Goal: Task Accomplishment & Management: Use online tool/utility

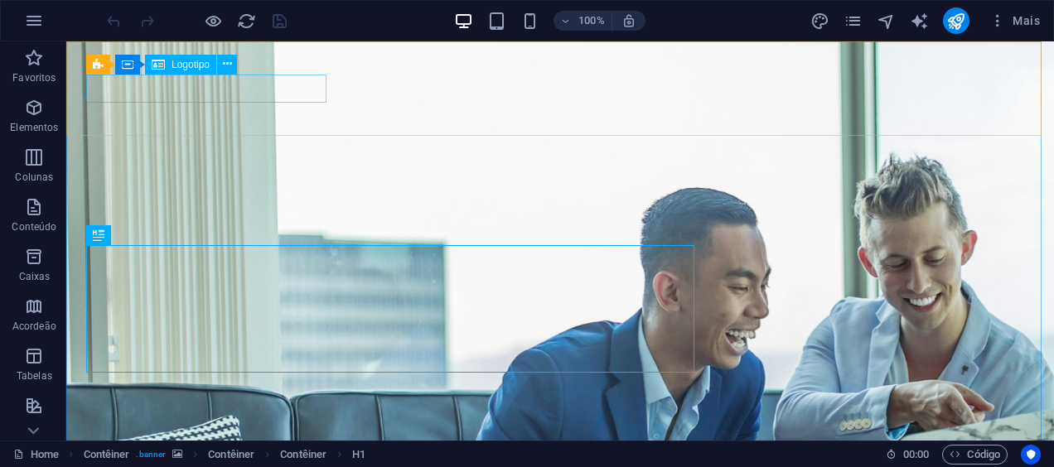
click at [182, 66] on span "Logotipo" at bounding box center [191, 65] width 38 height 10
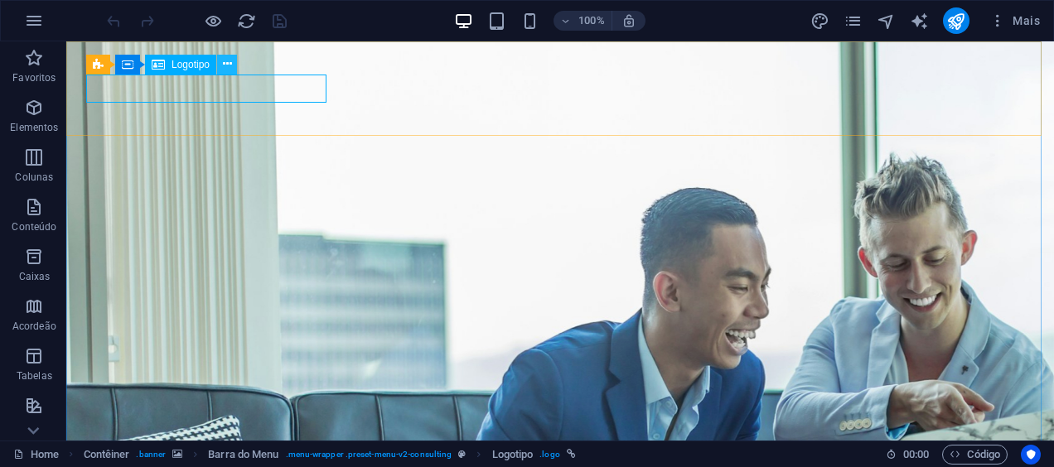
click at [225, 65] on icon at bounding box center [227, 64] width 9 height 17
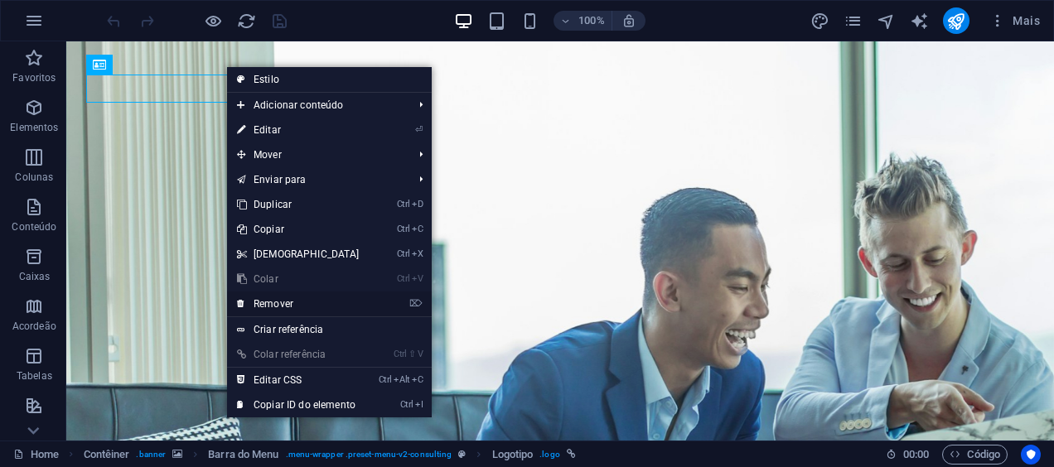
click at [288, 305] on link "⌦ Remover" at bounding box center [298, 304] width 143 height 25
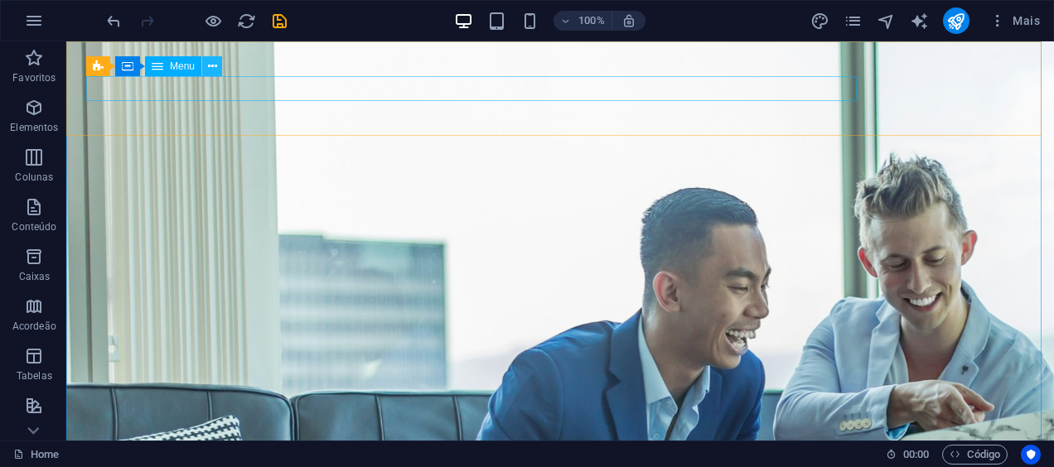
click at [212, 68] on icon at bounding box center [212, 66] width 9 height 17
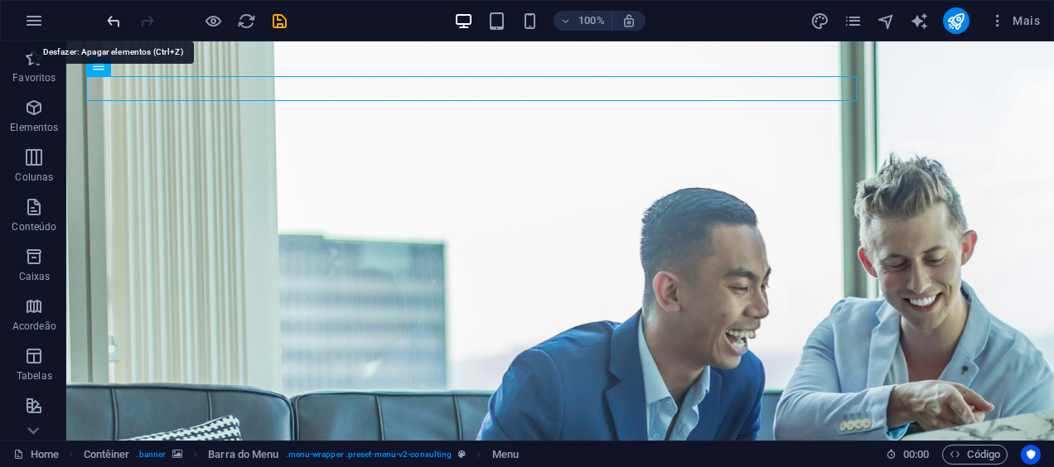
click at [114, 22] on icon "undo" at bounding box center [113, 21] width 19 height 19
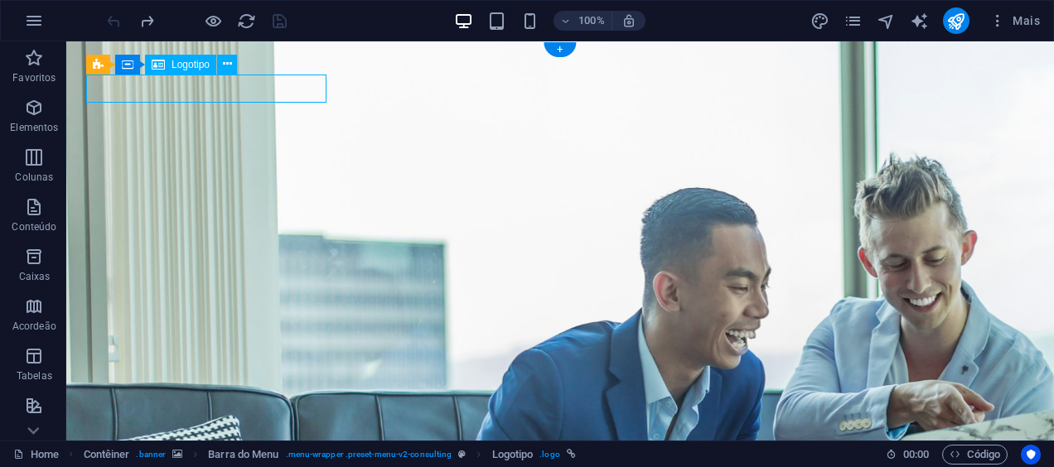
click at [184, 63] on span "Logotipo" at bounding box center [191, 65] width 38 height 10
click at [223, 68] on icon at bounding box center [227, 64] width 9 height 17
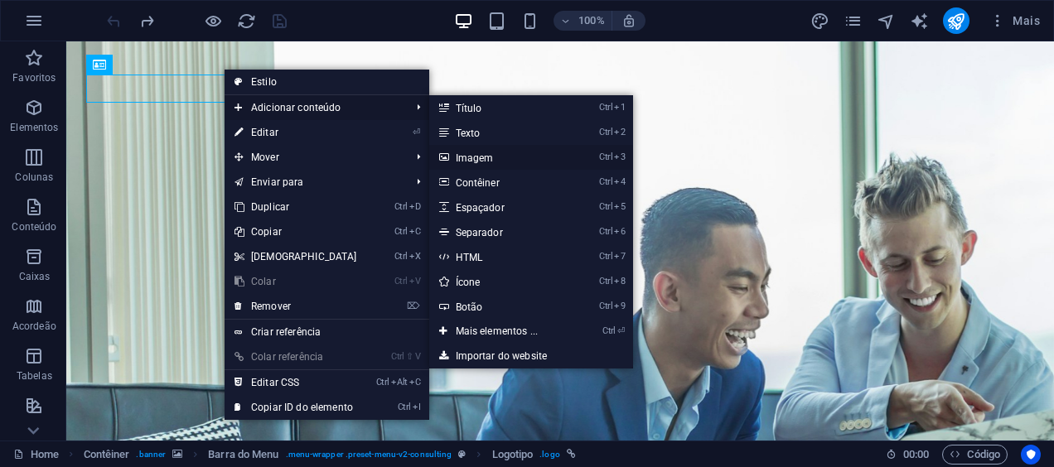
click at [477, 154] on link "Ctrl 3 Imagem" at bounding box center [500, 157] width 143 height 25
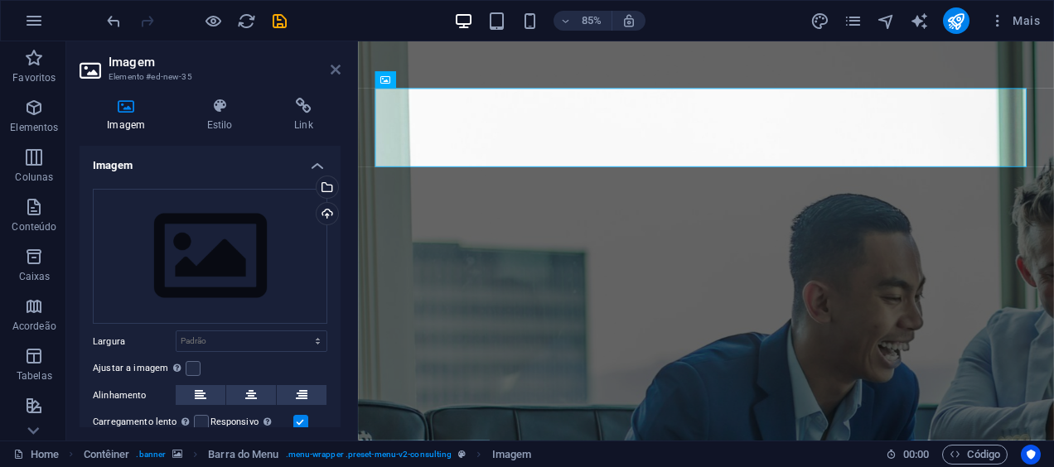
click at [334, 68] on icon at bounding box center [336, 69] width 10 height 13
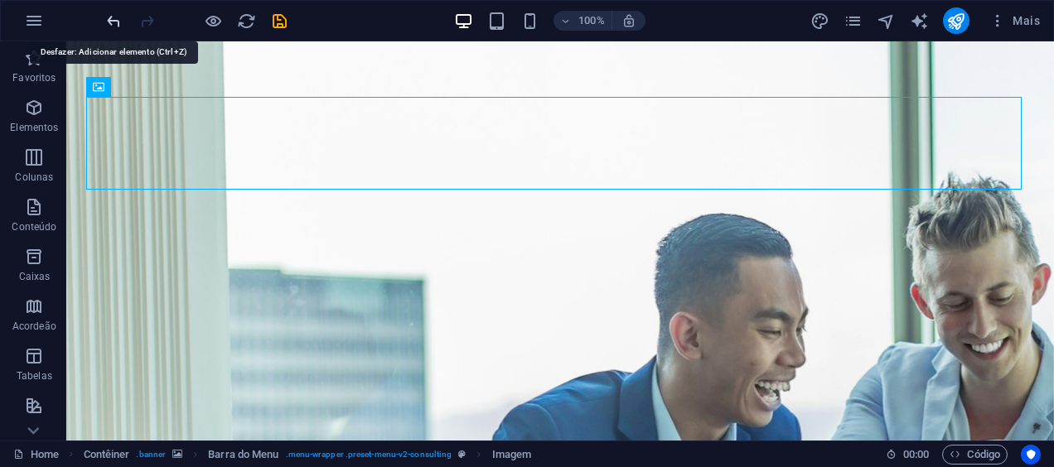
click at [113, 17] on icon "undo" at bounding box center [113, 21] width 19 height 19
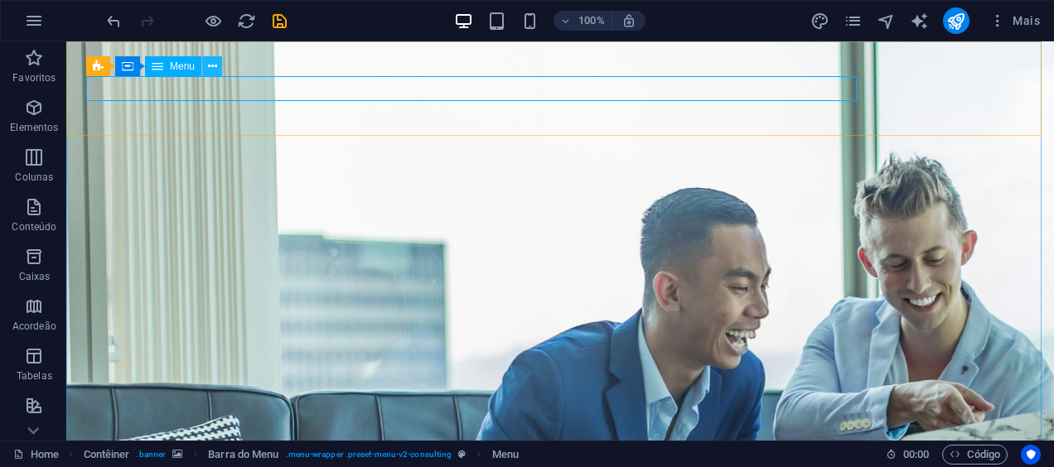
click at [209, 68] on icon at bounding box center [212, 66] width 9 height 17
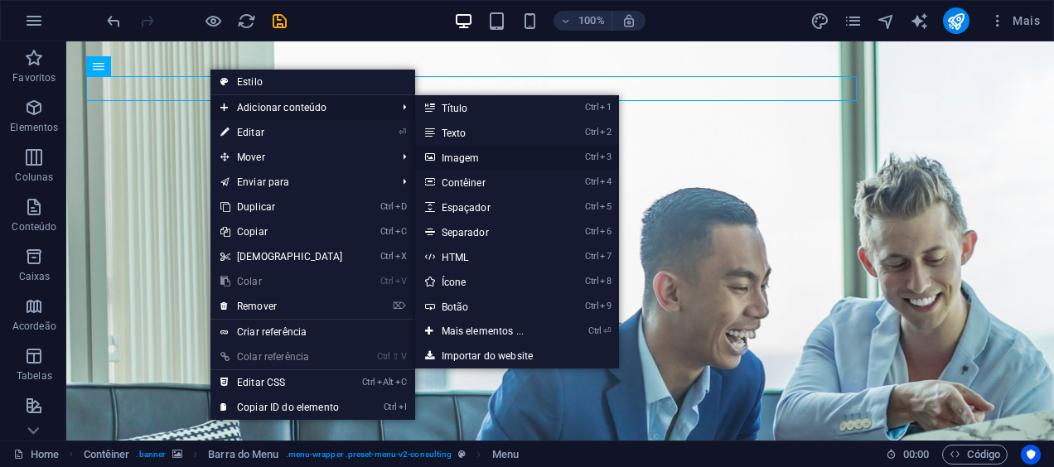
click at [459, 156] on link "Ctrl 3 Imagem" at bounding box center [486, 157] width 143 height 25
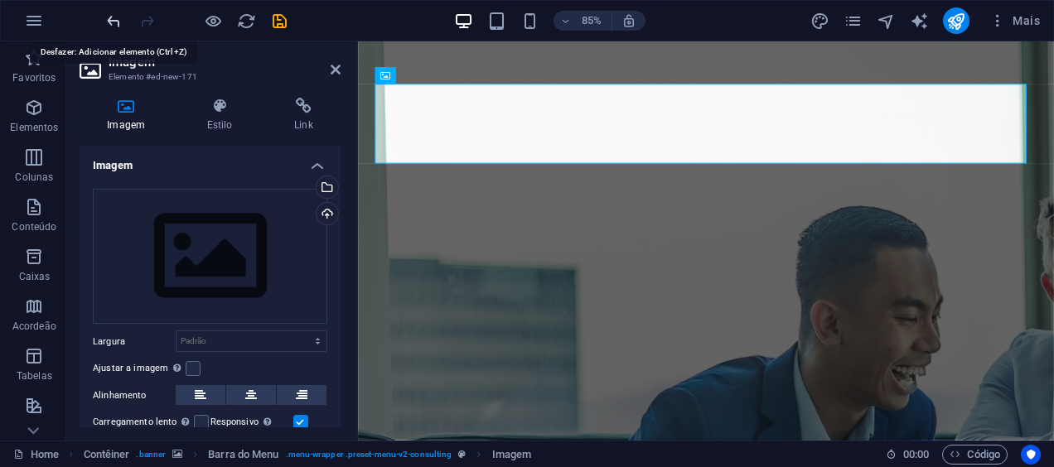
click at [110, 20] on icon "undo" at bounding box center [113, 21] width 19 height 19
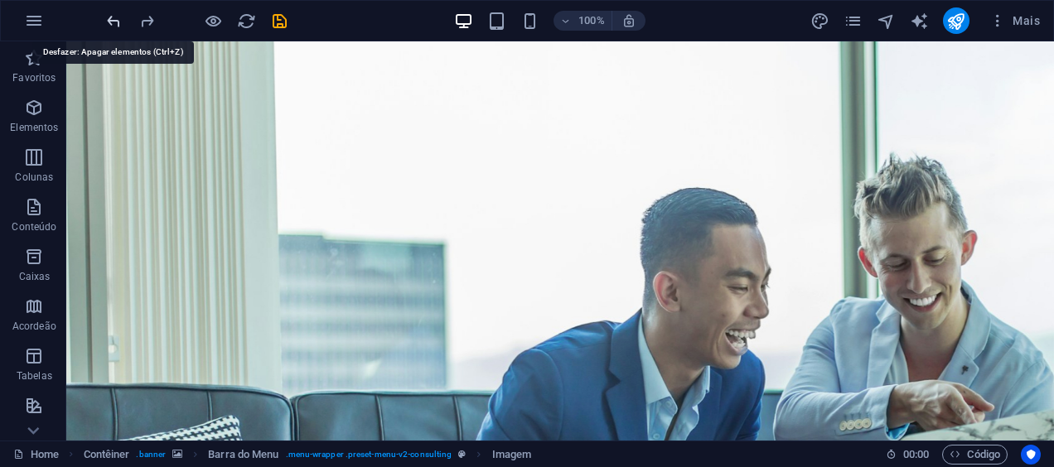
click at [110, 20] on icon "undo" at bounding box center [113, 21] width 19 height 19
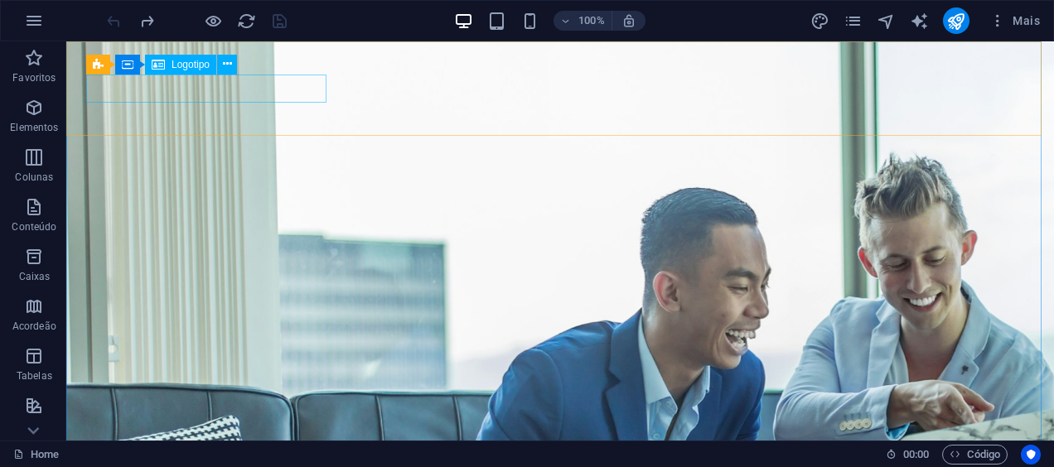
click at [179, 63] on span "Logotipo" at bounding box center [191, 65] width 38 height 10
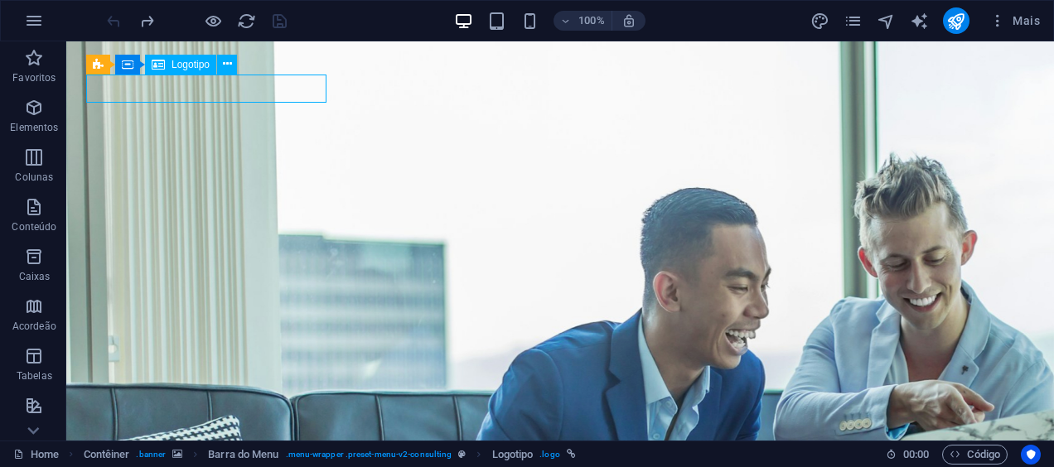
click at [172, 65] on span "Logotipo" at bounding box center [191, 65] width 38 height 10
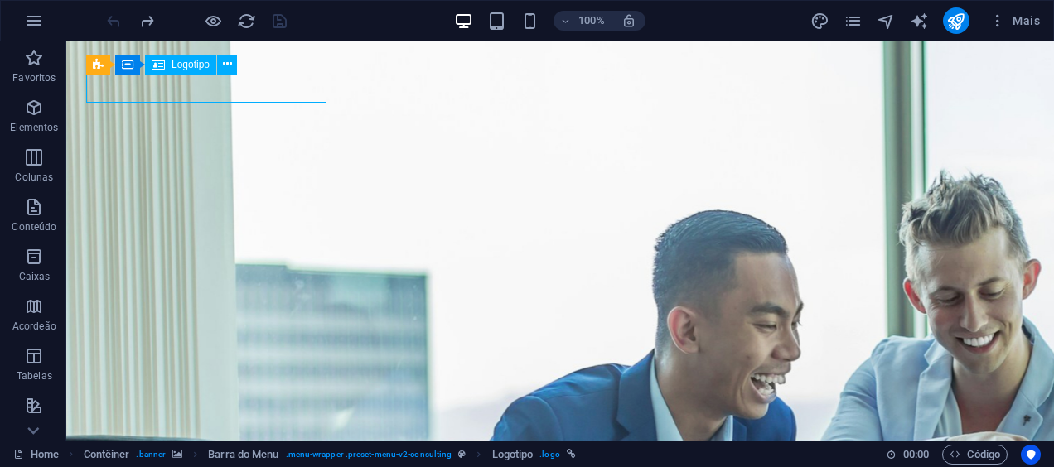
select select "px"
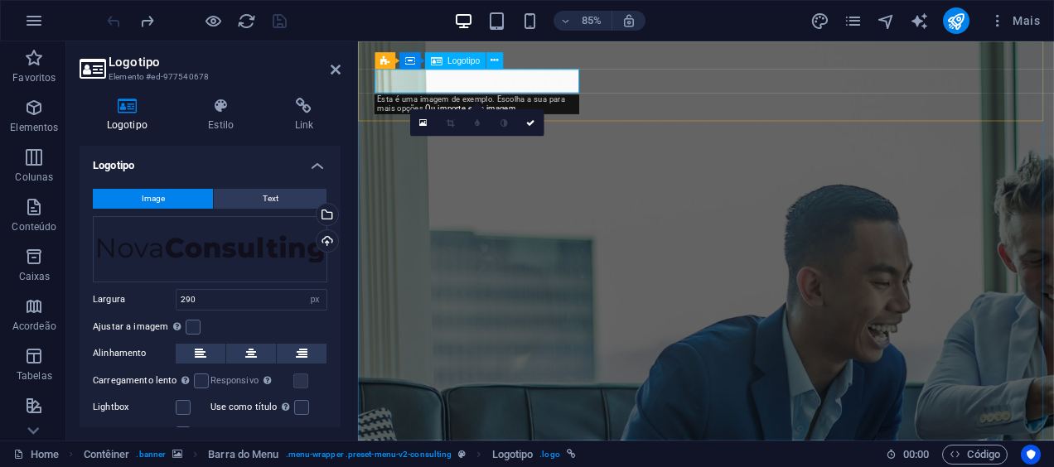
click at [325, 241] on div "Upload" at bounding box center [325, 242] width 25 height 25
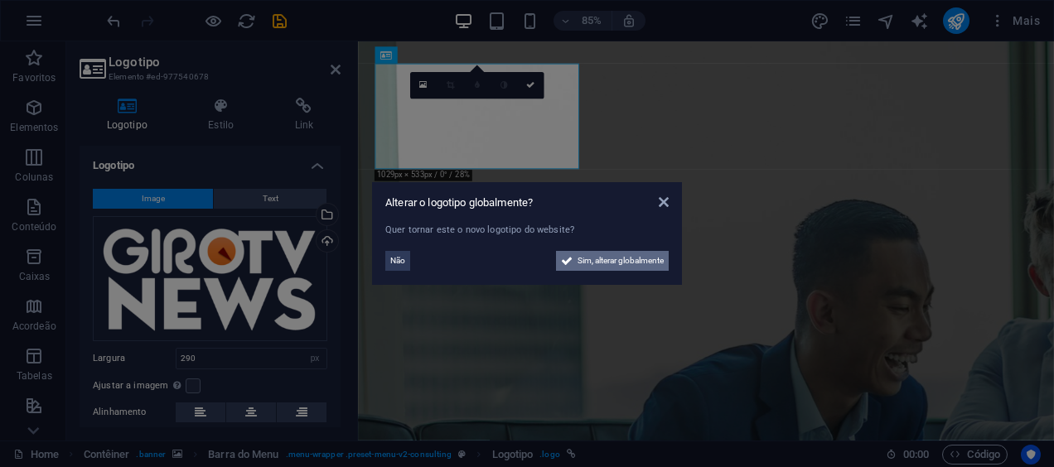
click at [598, 265] on span "Sim, alterar globalmente" at bounding box center [621, 261] width 86 height 20
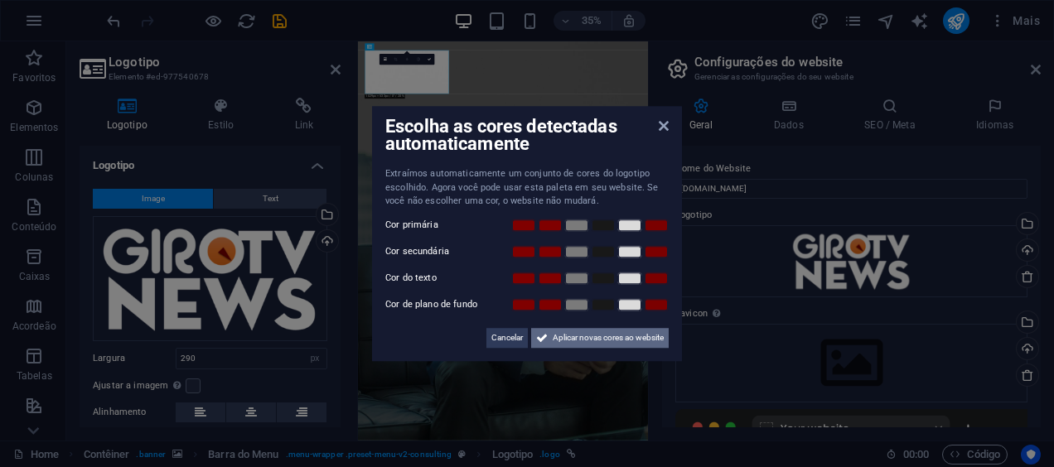
click at [589, 336] on span "Aplicar novas cores ao website" at bounding box center [608, 338] width 111 height 20
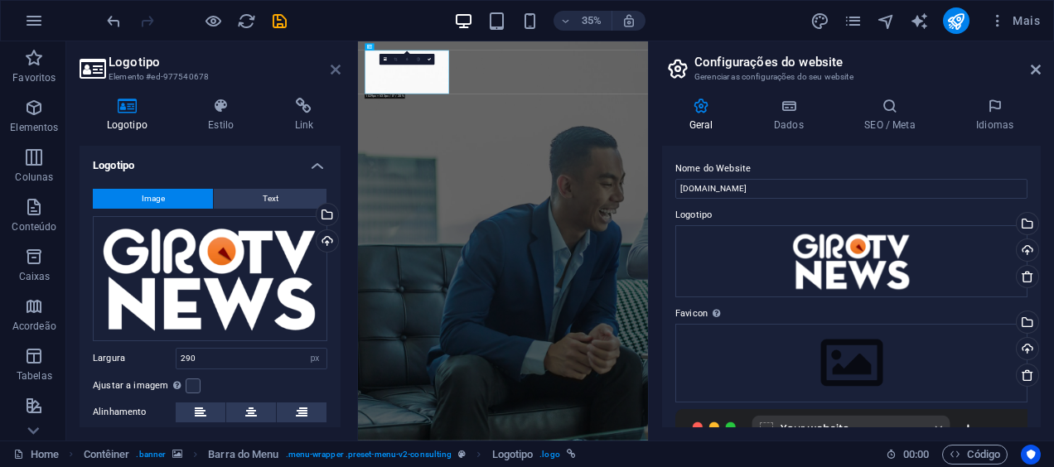
click at [331, 70] on icon at bounding box center [336, 69] width 10 height 13
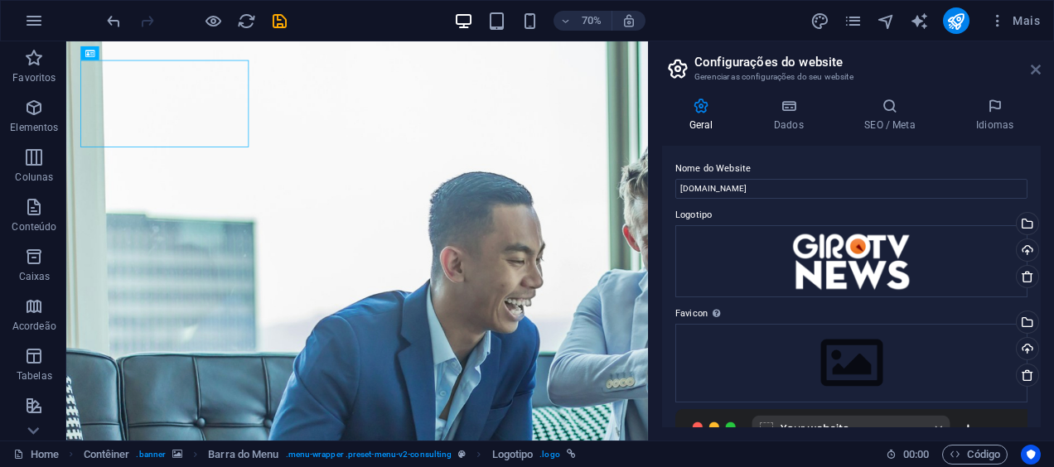
click at [1034, 70] on icon at bounding box center [1036, 69] width 10 height 13
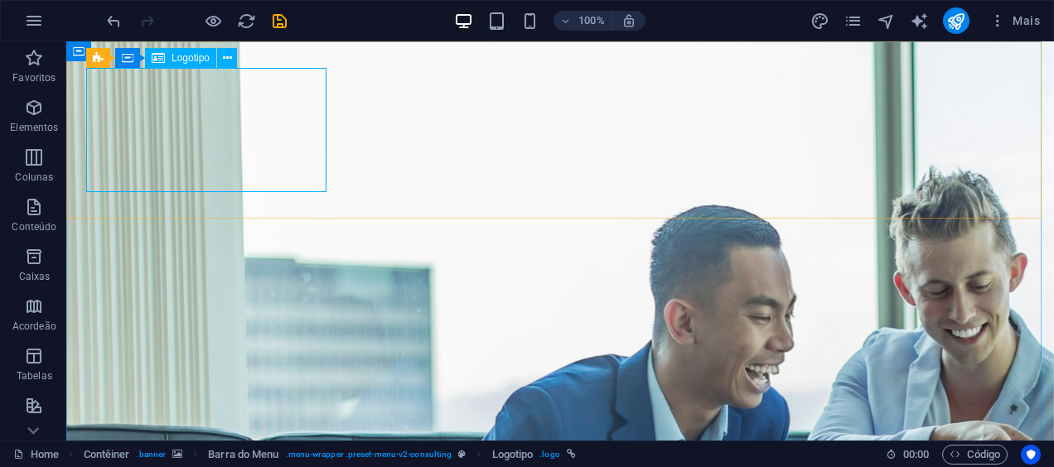
click at [188, 56] on span "Logotipo" at bounding box center [191, 58] width 38 height 10
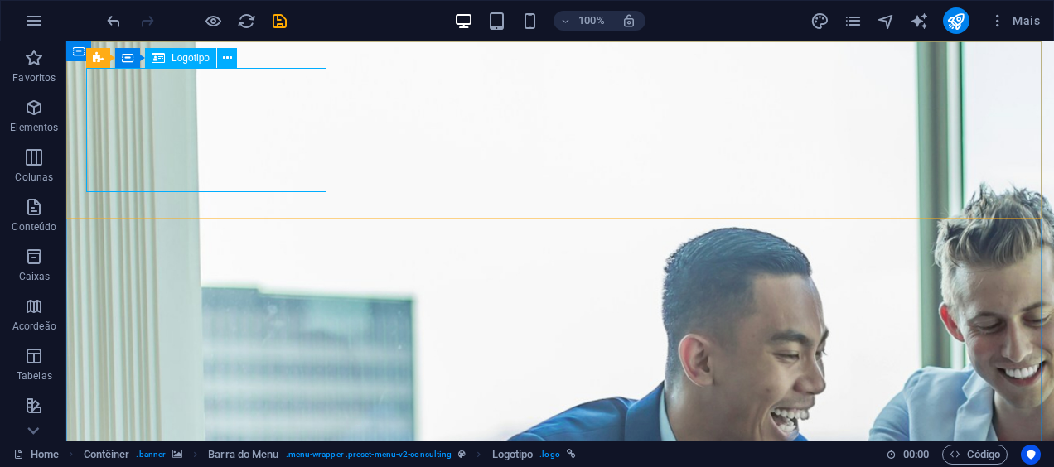
select select "px"
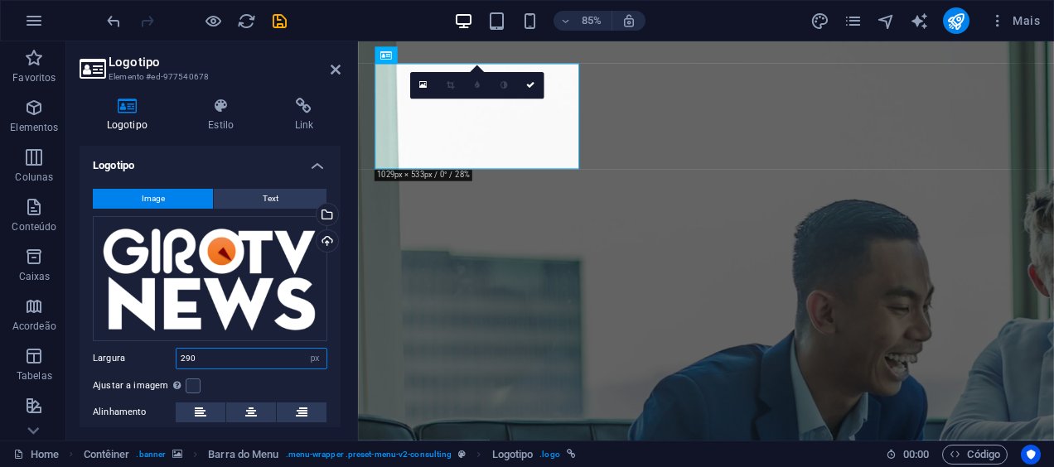
drag, startPoint x: 249, startPoint y: 360, endPoint x: 150, endPoint y: 360, distance: 99.4
click at [150, 360] on div "Largura 290 Padrão automático px rem % em vh vw" at bounding box center [210, 359] width 235 height 22
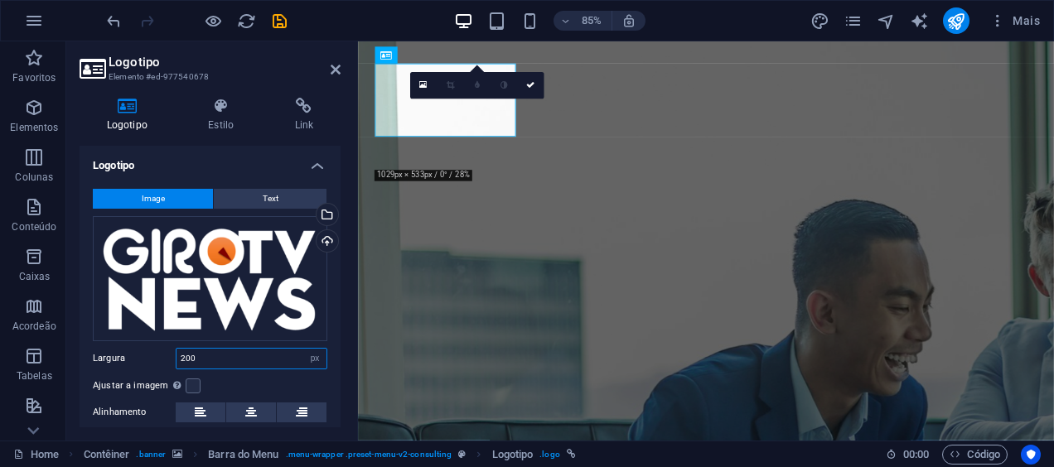
drag, startPoint x: 225, startPoint y: 355, endPoint x: 108, endPoint y: 356, distance: 116.8
click at [108, 356] on div "Largura 200 Padrão automático px rem % em vh vw" at bounding box center [210, 359] width 235 height 22
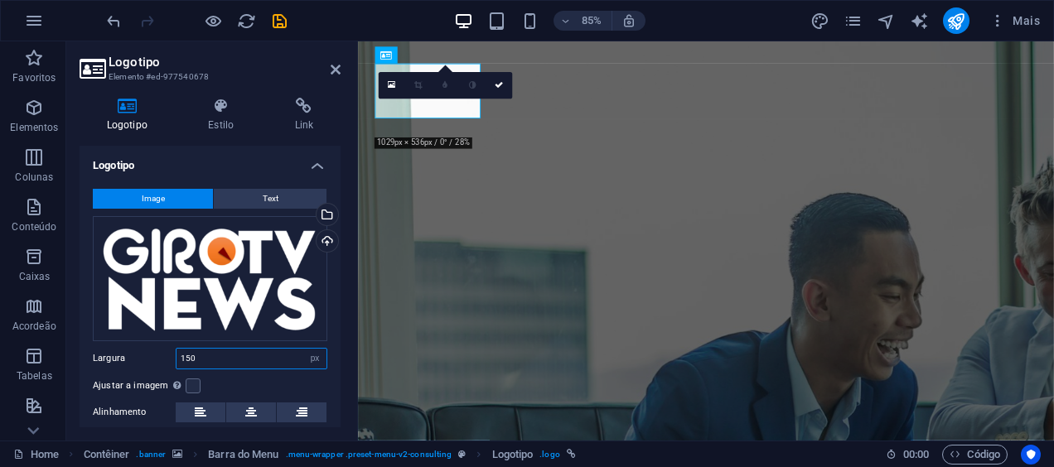
drag, startPoint x: 208, startPoint y: 360, endPoint x: 128, endPoint y: 360, distance: 80.4
click at [133, 360] on div "Largura 150 Padrão automático px rem % em vh vw" at bounding box center [210, 359] width 235 height 22
type input "100"
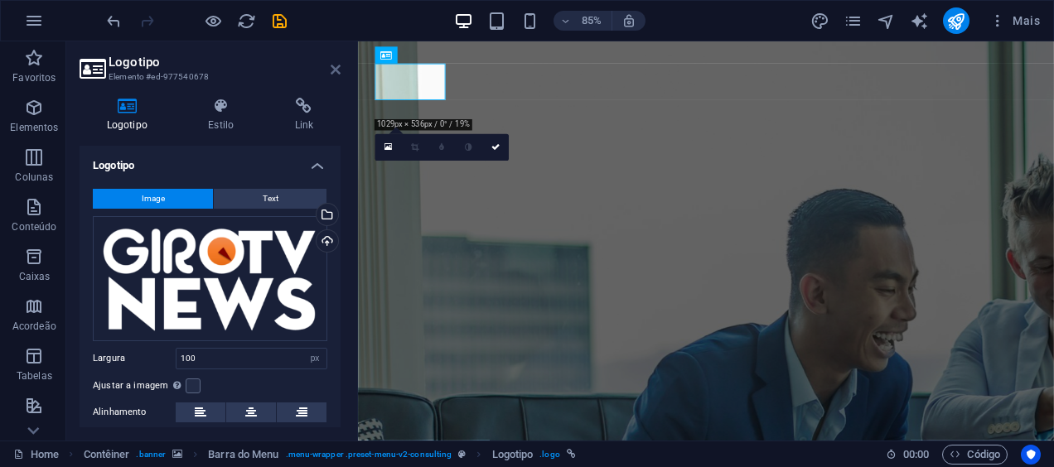
click at [337, 65] on icon at bounding box center [336, 69] width 10 height 13
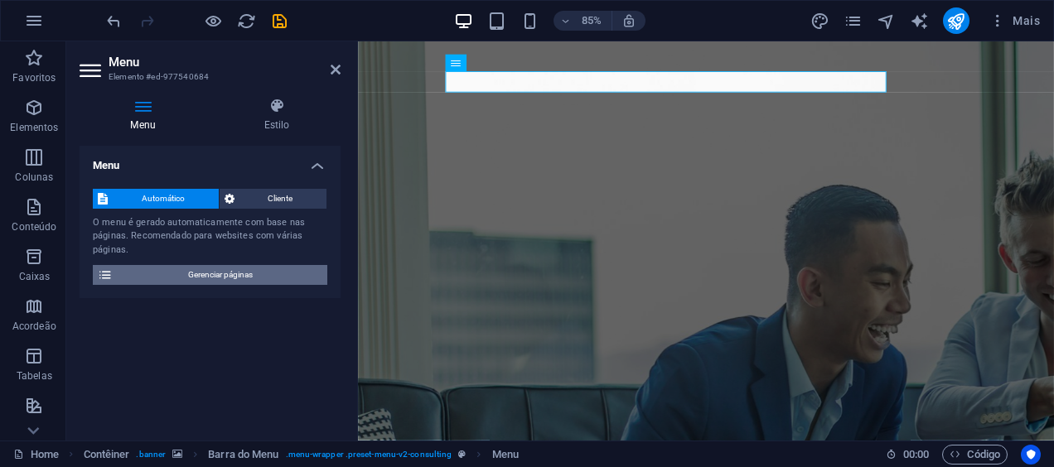
click at [220, 273] on span "Gerenciar páginas" at bounding box center [220, 275] width 205 height 20
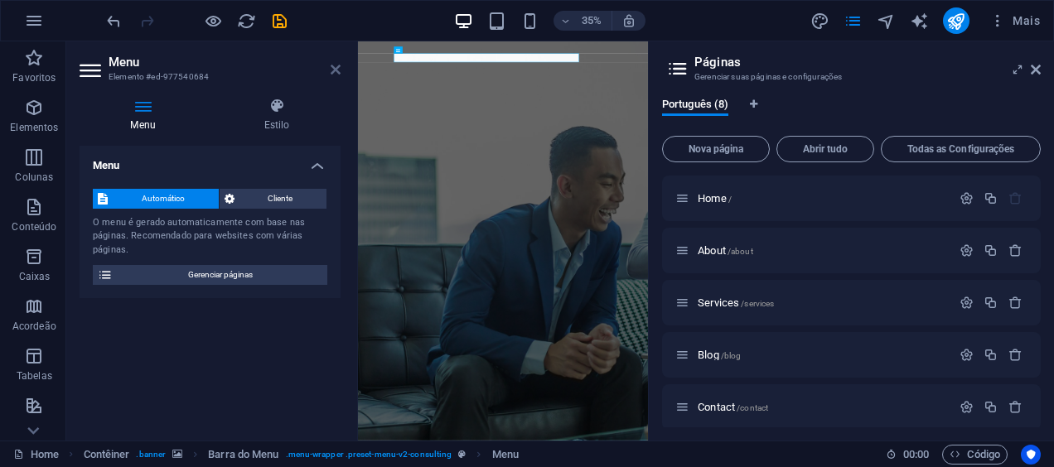
click at [340, 65] on icon at bounding box center [336, 69] width 10 height 13
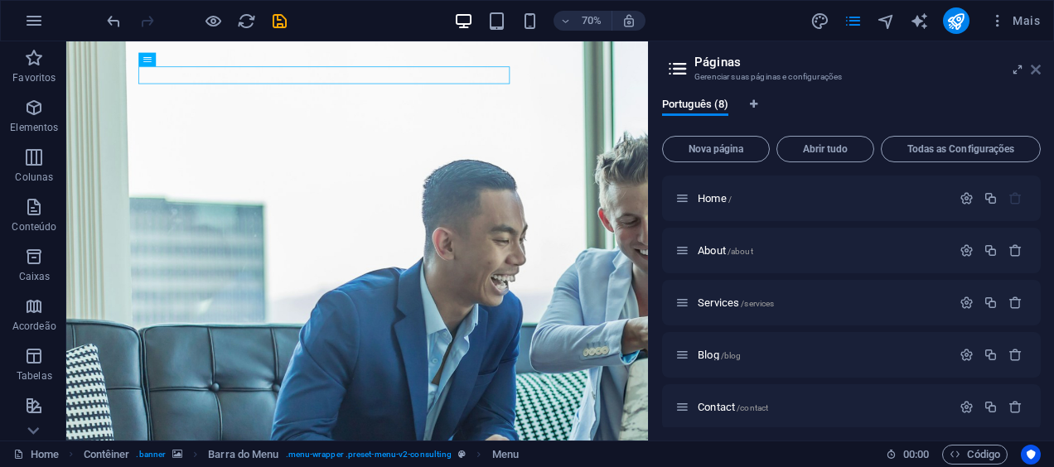
click at [1036, 66] on icon at bounding box center [1036, 69] width 10 height 13
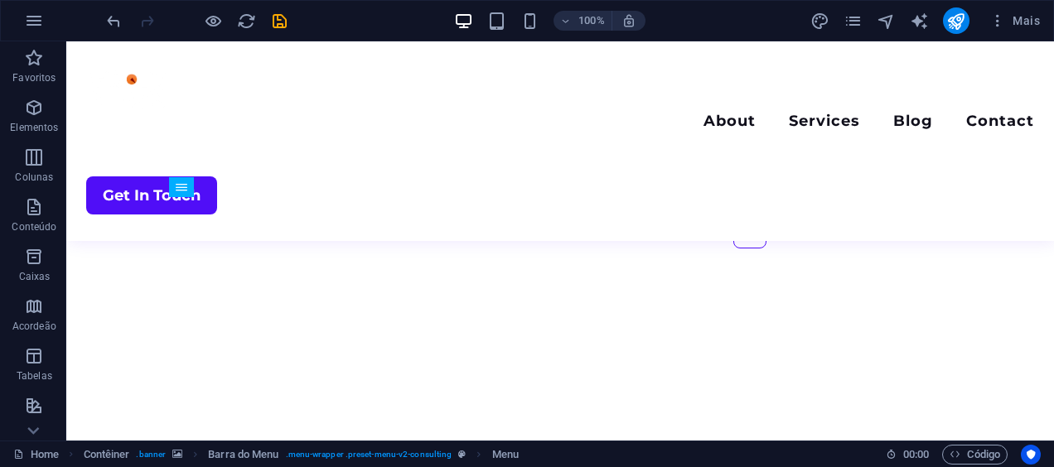
scroll to position [4085, 0]
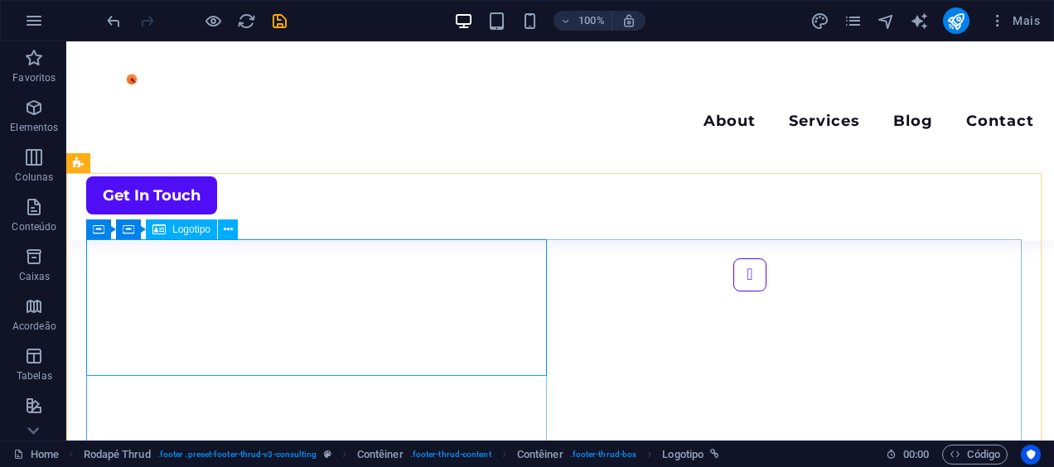
click at [184, 232] on span "Logotipo" at bounding box center [191, 230] width 38 height 10
click at [188, 235] on span "Logotipo" at bounding box center [191, 230] width 38 height 10
click at [189, 238] on div "Logotipo" at bounding box center [181, 230] width 71 height 20
select select "px"
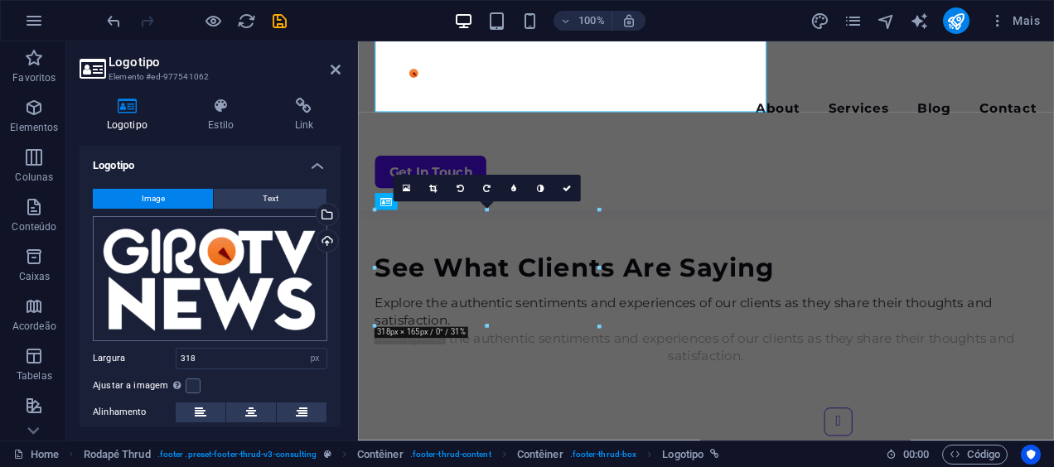
scroll to position [4337, 0]
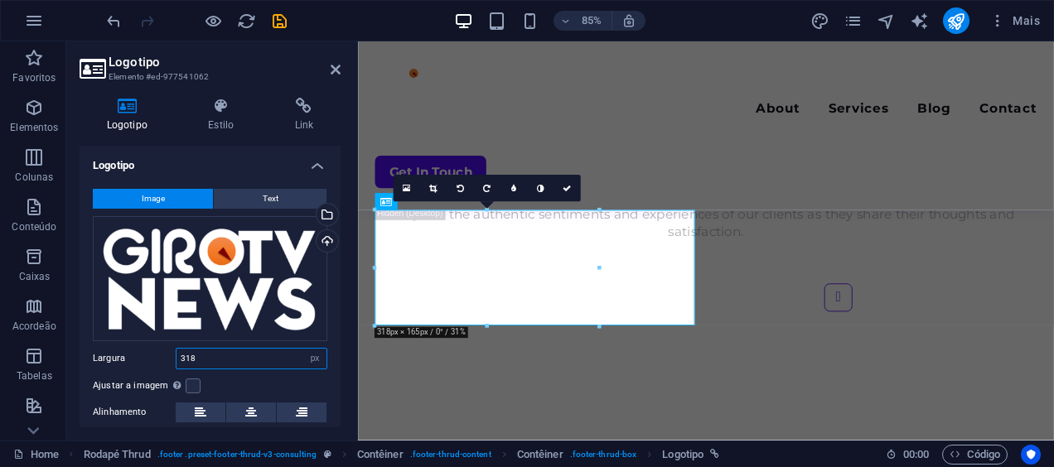
drag, startPoint x: 210, startPoint y: 354, endPoint x: 141, endPoint y: 351, distance: 69.7
click at [141, 355] on div "Largura 318 Padrão automático px rem % em vh vw" at bounding box center [210, 359] width 235 height 22
type input "200"
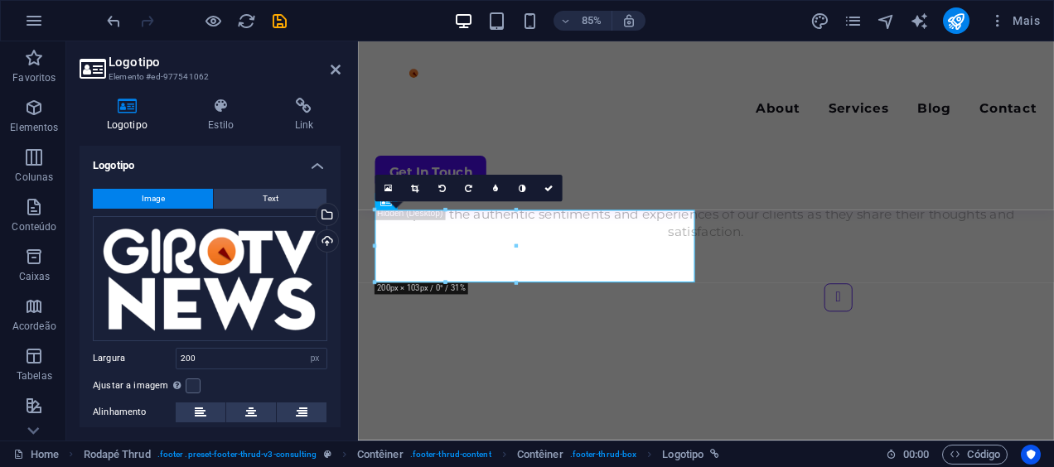
click at [341, 70] on aside "Logotipo Elemento #ed-977541062 Logotipo Estilo Link Logotipo Image Text Arrast…" at bounding box center [212, 240] width 292 height 399
click at [336, 68] on icon at bounding box center [336, 69] width 10 height 13
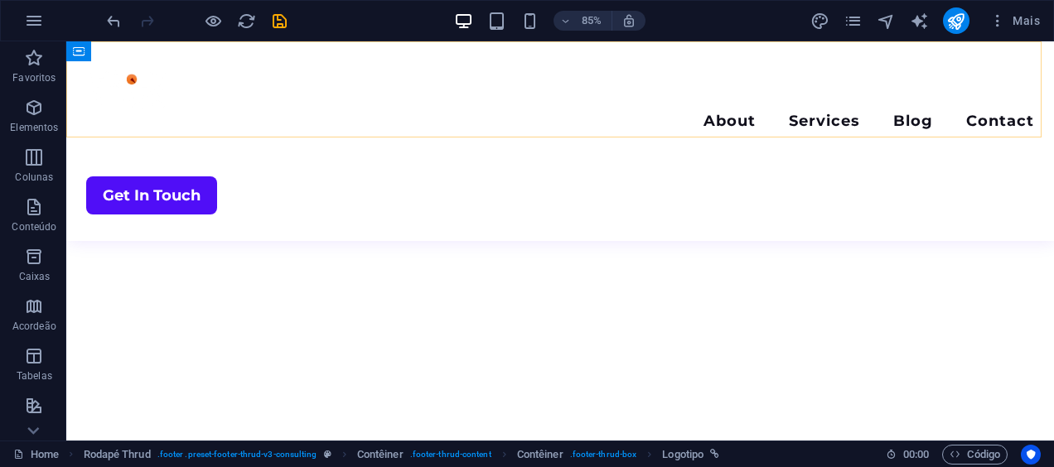
scroll to position [4085, 0]
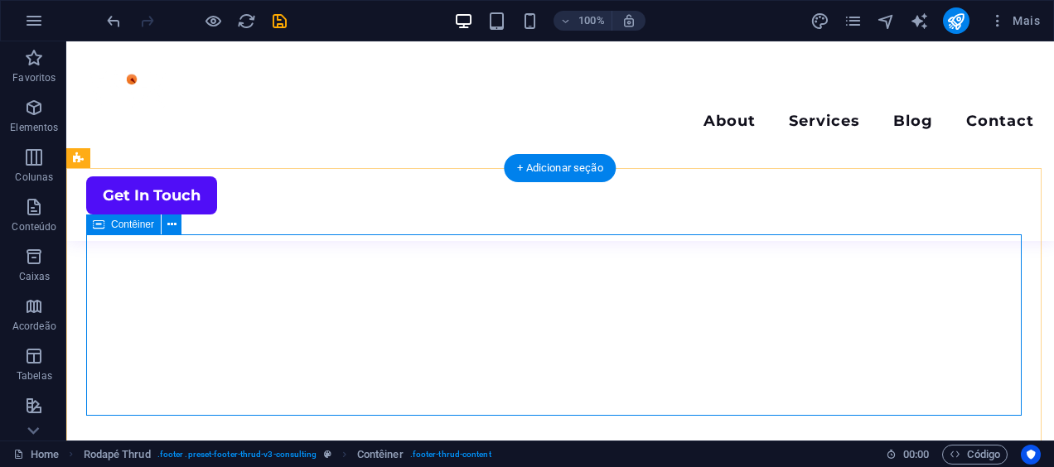
scroll to position [4162, 0]
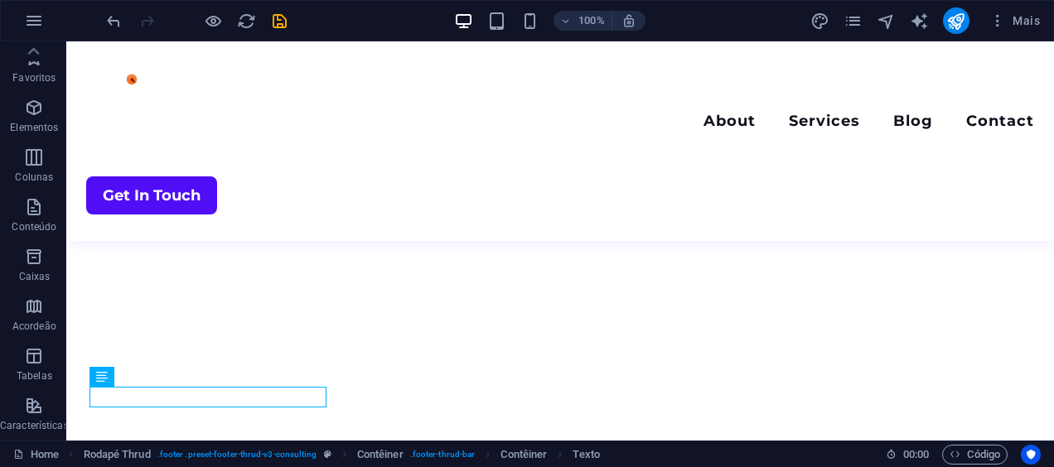
scroll to position [0, 0]
click at [247, 19] on icon "reload" at bounding box center [246, 21] width 19 height 19
click at [999, 19] on icon "button" at bounding box center [997, 20] width 17 height 17
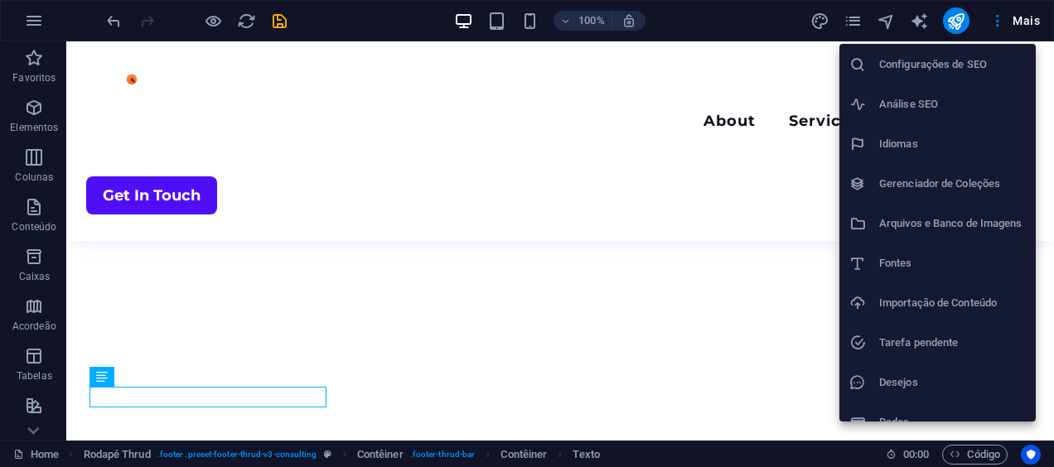
scroll to position [60, 0]
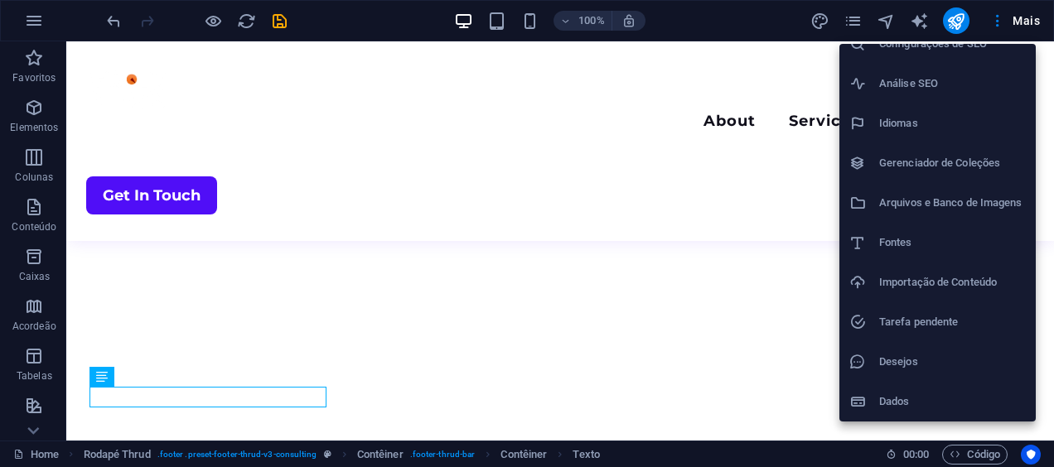
click at [996, 23] on div at bounding box center [527, 233] width 1054 height 467
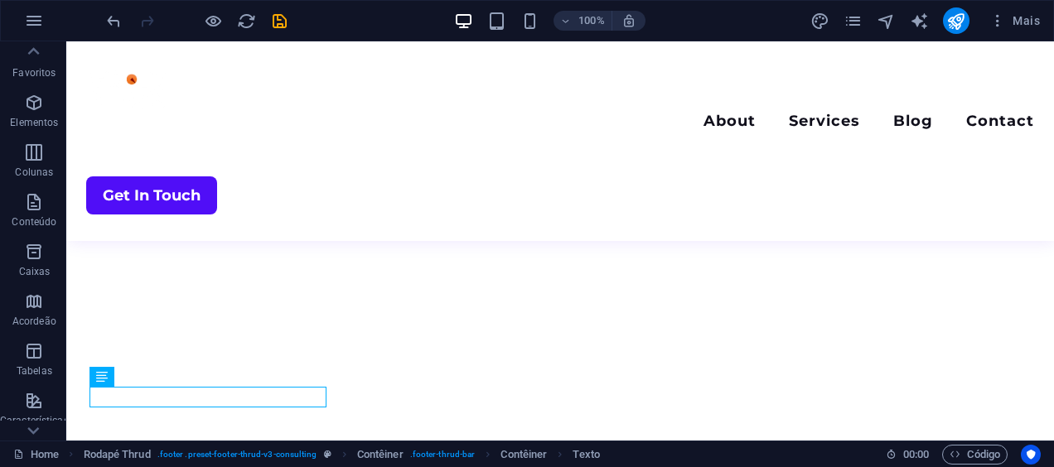
scroll to position [0, 0]
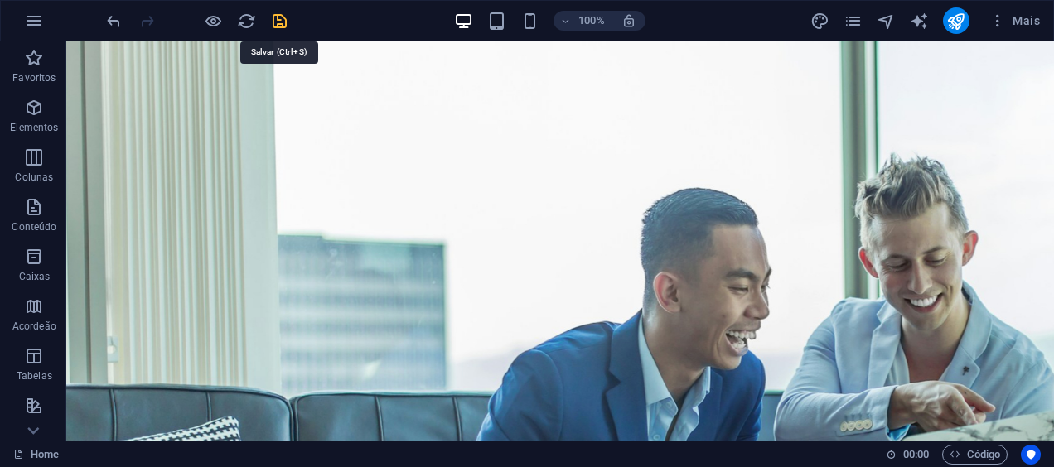
click at [280, 20] on icon "save" at bounding box center [279, 21] width 19 height 19
click at [243, 17] on icon "reload" at bounding box center [246, 21] width 19 height 19
click at [562, 49] on div "+" at bounding box center [560, 49] width 32 height 15
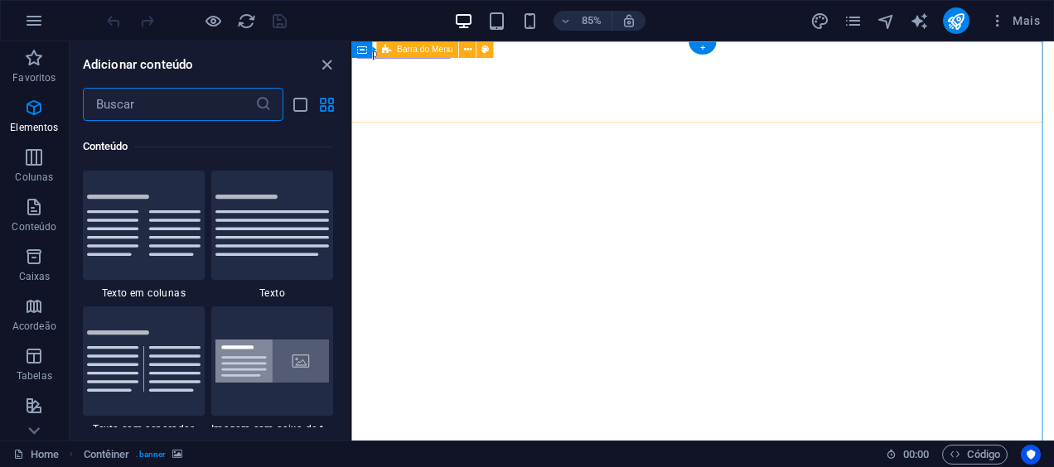
scroll to position [2900, 0]
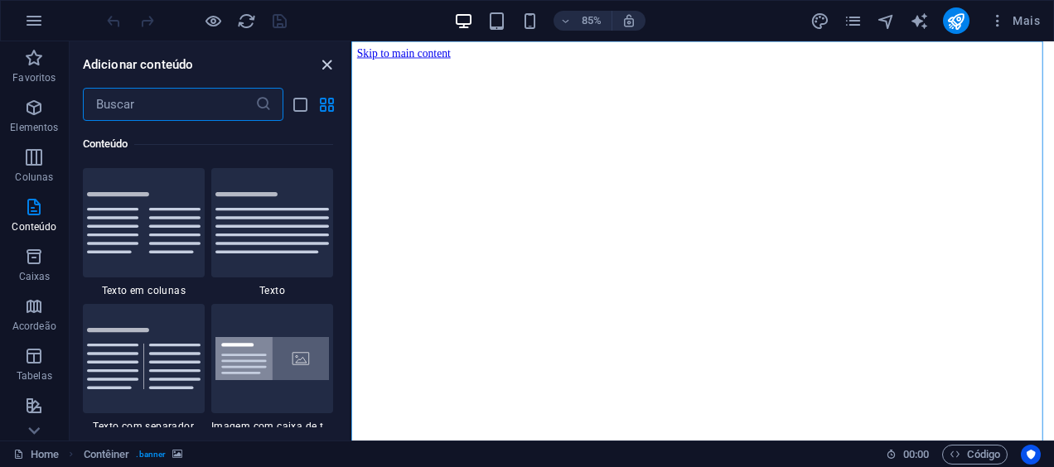
click at [330, 60] on icon "close panel" at bounding box center [326, 65] width 19 height 19
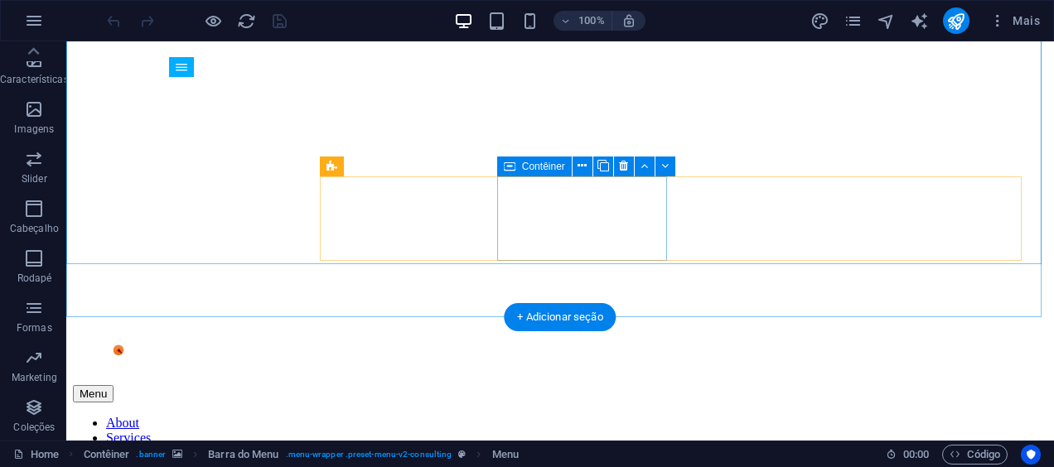
scroll to position [0, 0]
